Goal: Find specific page/section: Find specific page/section

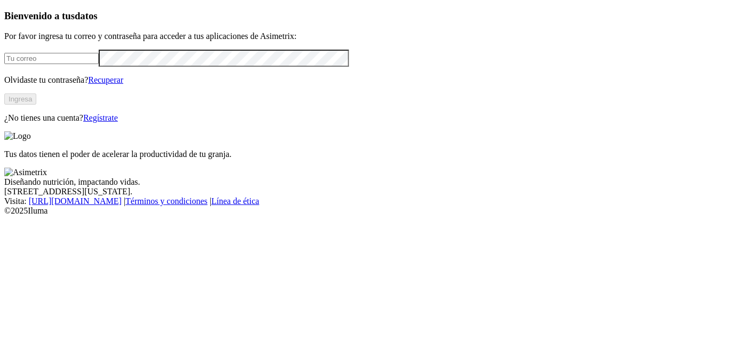
type input "[PERSON_NAME][EMAIL_ADDRESS][PERSON_NAME][DOMAIN_NAME]"
click at [36, 105] on button "Ingresa" at bounding box center [20, 98] width 32 height 11
